Goal: Find specific fact: Find specific fact

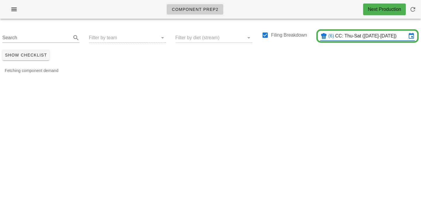
click at [361, 35] on input "CC: Thu-Sat ([DATE]-[DATE])" at bounding box center [371, 35] width 71 height 9
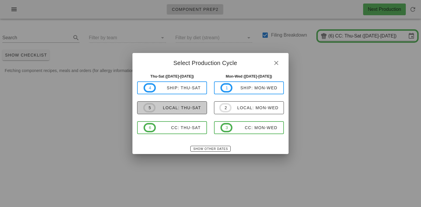
click at [193, 108] on div "local: Thu-Sat" at bounding box center [179, 107] width 46 height 5
type input "local: Thu-Sat ([DATE]-[DATE])"
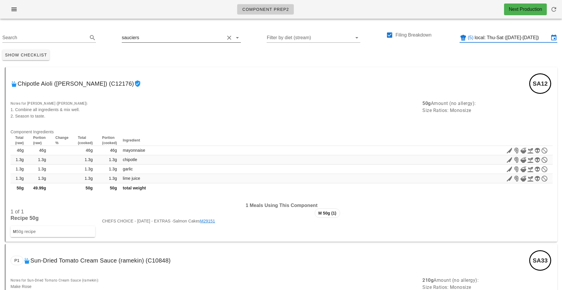
click at [218, 33] on div "sauciers" at bounding box center [181, 37] width 119 height 9
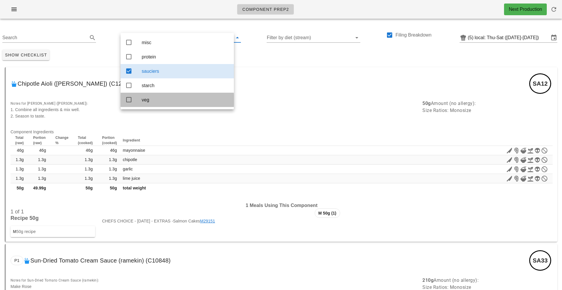
click at [130, 101] on icon at bounding box center [128, 99] width 7 height 7
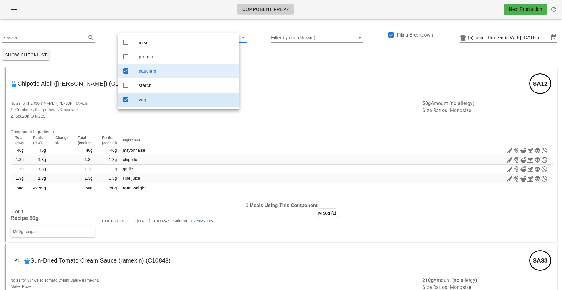
click at [127, 73] on icon at bounding box center [125, 71] width 7 height 7
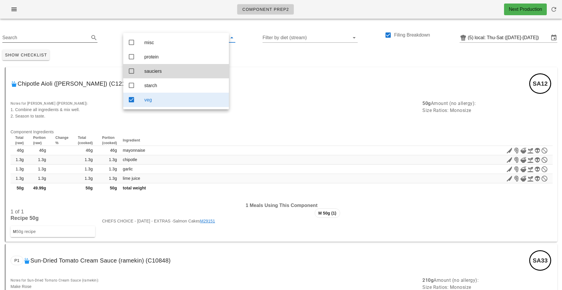
click at [49, 41] on input "Search" at bounding box center [45, 37] width 86 height 9
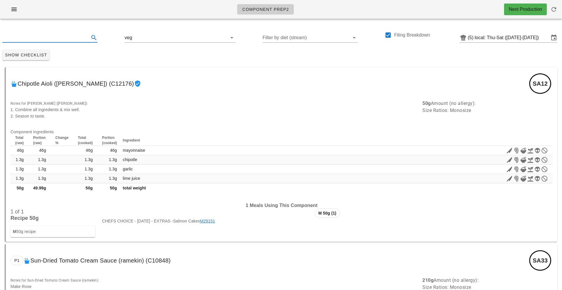
click at [49, 41] on input "text" at bounding box center [45, 37] width 86 height 9
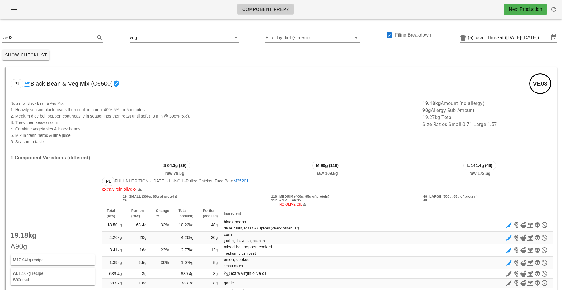
drag, startPoint x: 456, startPoint y: 239, endPoint x: 214, endPoint y: 189, distance: 247.7
click at [248, 195] on div "S 64.3g (29) raw 78.5g M 90g (118) raw 109.8g L 141.4g (48) raw 172.6g P1 Full …" at bounding box center [327, 258] width 457 height 203
drag, startPoint x: 214, startPoint y: 189, endPoint x: 147, endPoint y: 170, distance: 69.6
click at [157, 174] on div "S 64.3g (29) raw 78.5g M 90g (118) raw 109.8g L 141.4g (48) raw 172.6g P1 Full …" at bounding box center [327, 258] width 457 height 203
click at [20, 37] on input "ve03" at bounding box center [44, 37] width 85 height 9
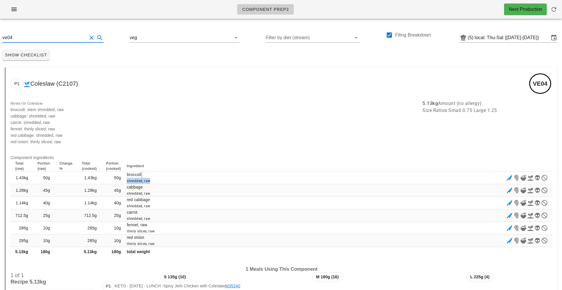
drag, startPoint x: 294, startPoint y: 183, endPoint x: 286, endPoint y: 121, distance: 62.0
click at [294, 165] on table "Total (raw) Portion (raw) Change % Total (cooked) Portion (cooked) Ingredient 1…" at bounding box center [282, 209] width 542 height 96
click at [14, 38] on input "ve04" at bounding box center [44, 37] width 85 height 9
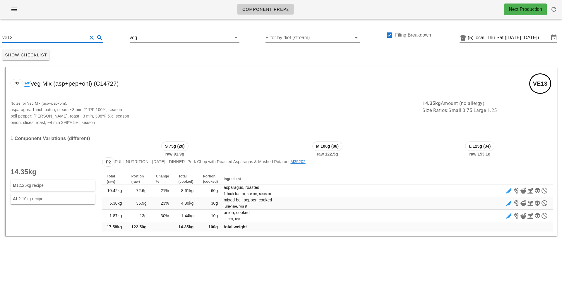
type input "ve13"
